Goal: Information Seeking & Learning: Learn about a topic

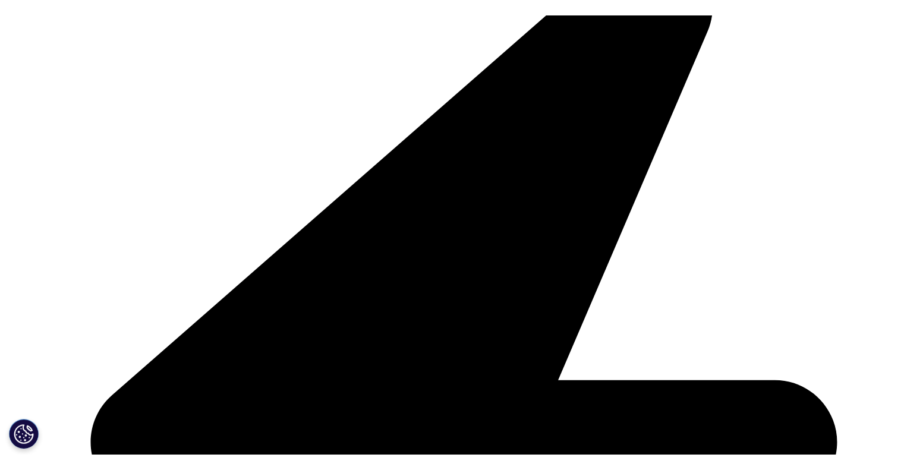
scroll to position [297, 0]
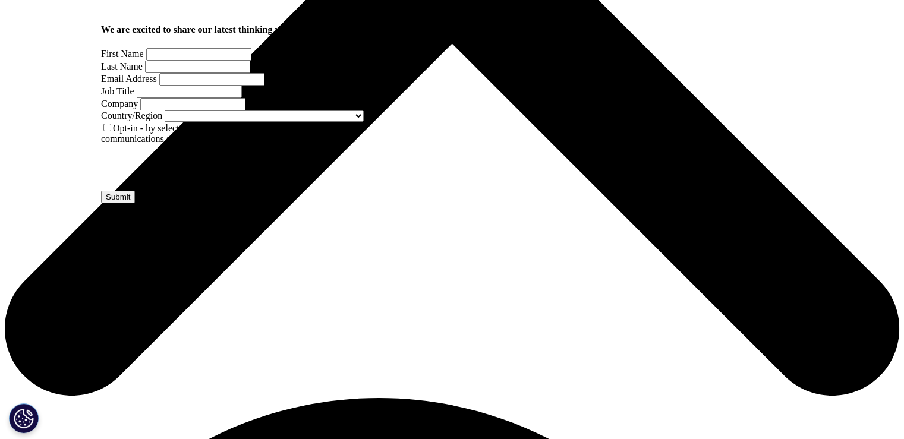
scroll to position [313, 0]
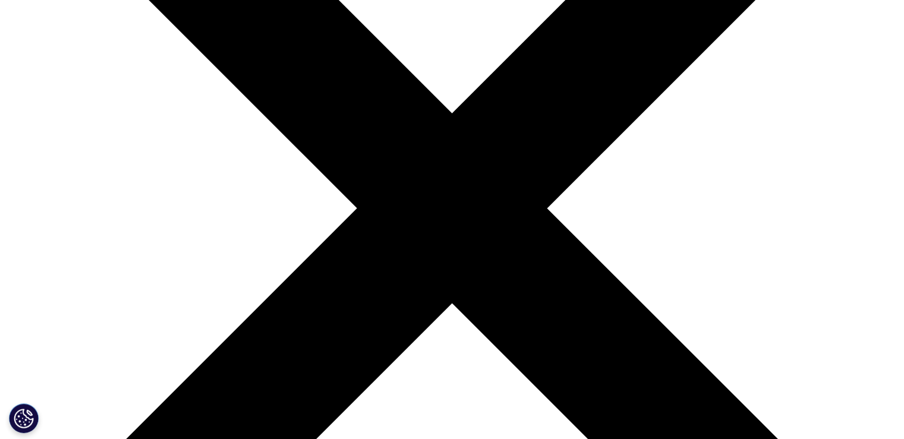
scroll to position [238, 0]
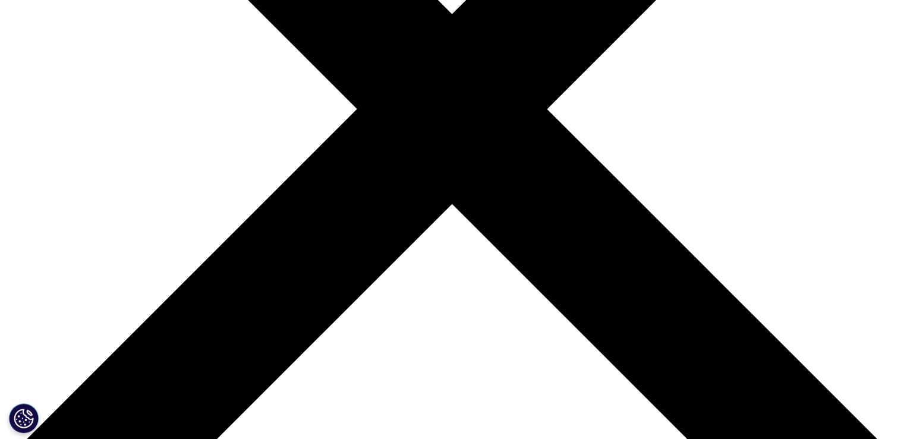
scroll to position [297, 0]
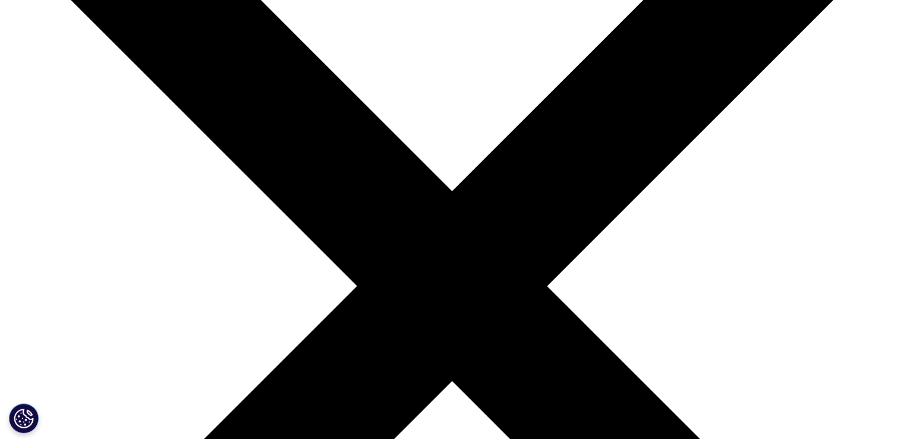
scroll to position [238, 0]
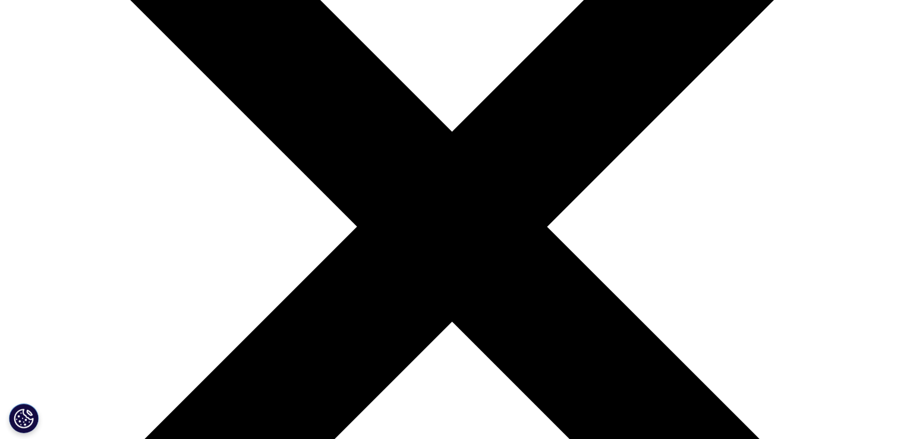
type input "gastrointestinal diseases"
drag, startPoint x: 363, startPoint y: 166, endPoint x: 209, endPoint y: 156, distance: 154.9
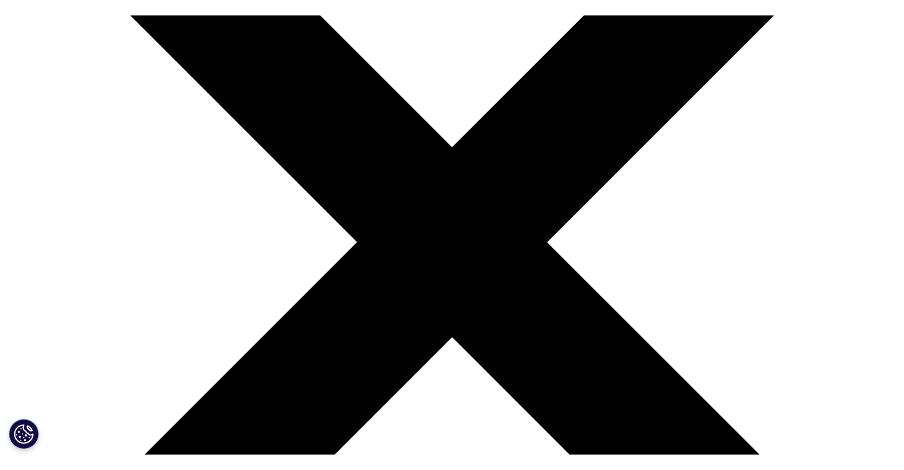
scroll to position [297, 0]
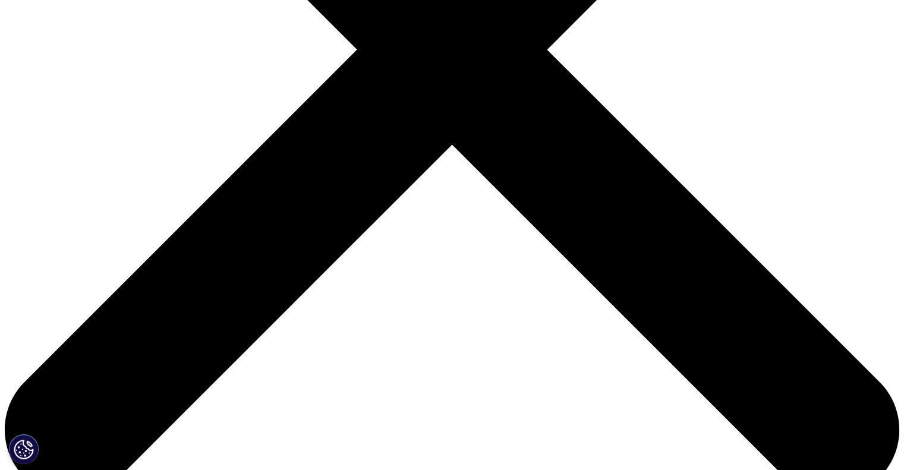
scroll to position [416, 0]
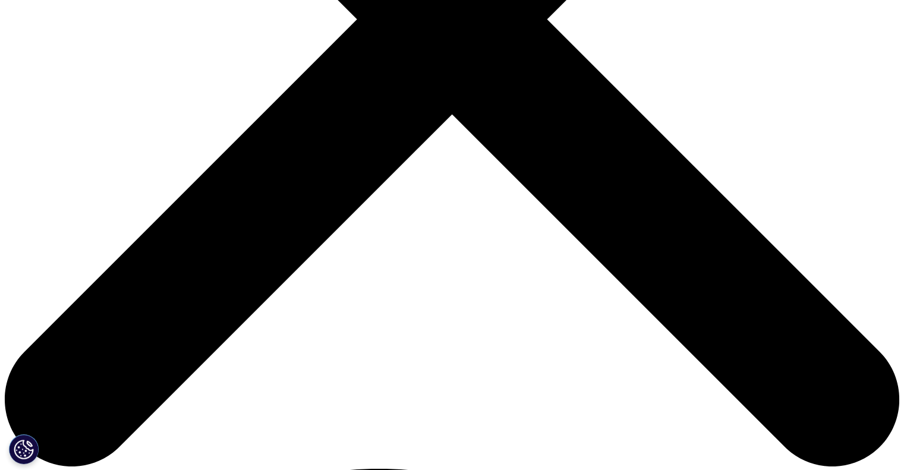
scroll to position [654, 0]
